Goal: Navigation & Orientation: Find specific page/section

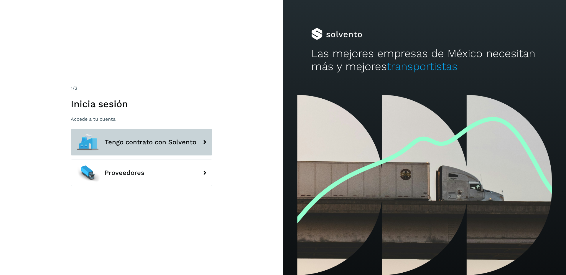
click at [168, 148] on button "Tengo contrato con Solvento" at bounding box center [142, 142] width 142 height 27
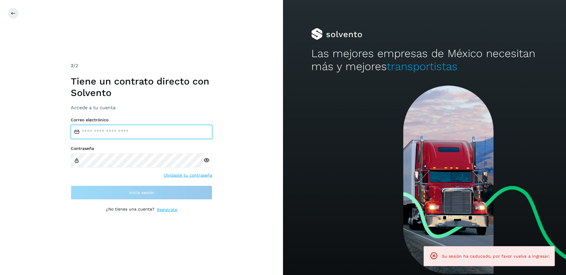
click at [176, 127] on input "email" at bounding box center [142, 132] width 142 height 14
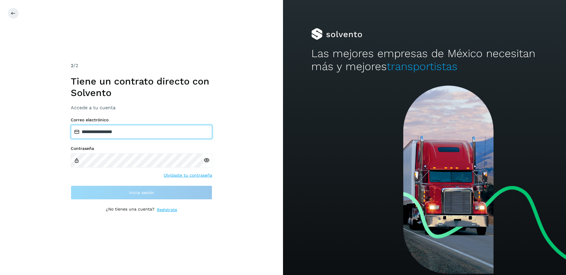
type input "**********"
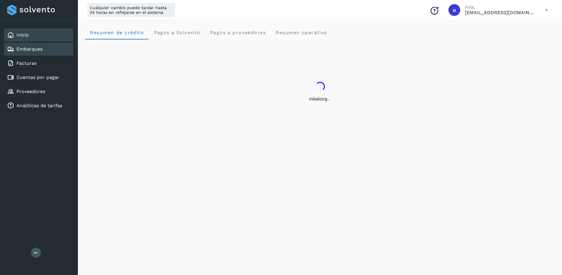
click at [58, 52] on div "Embarques" at bounding box center [38, 49] width 69 height 13
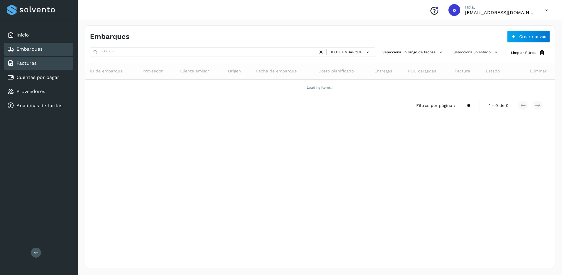
click at [60, 62] on div "Facturas" at bounding box center [38, 63] width 69 height 13
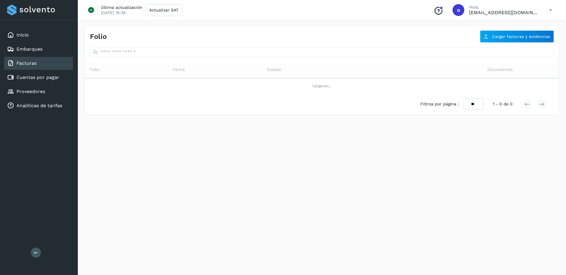
click at [59, 70] on div "Inicio Embarques Facturas Cuentas por pagar Proveedores Analiticas de tarifas" at bounding box center [39, 70] width 78 height 100
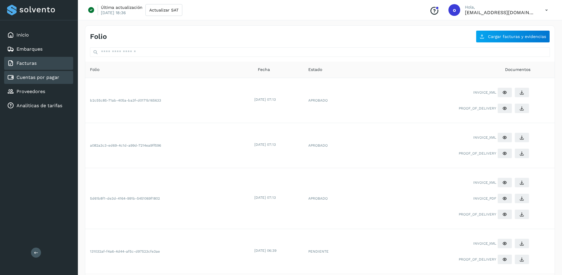
click at [59, 79] on div "Cuentas por pagar" at bounding box center [38, 77] width 69 height 13
